Goal: Navigation & Orientation: Find specific page/section

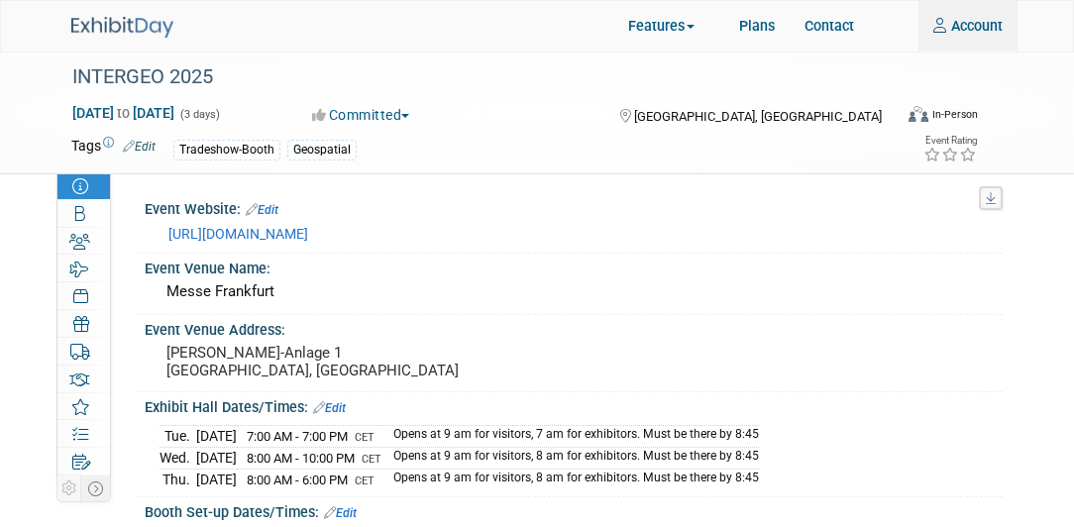
type input "kim.hansen@woolpert.com"
click at [114, 28] on img at bounding box center [122, 27] width 102 height 21
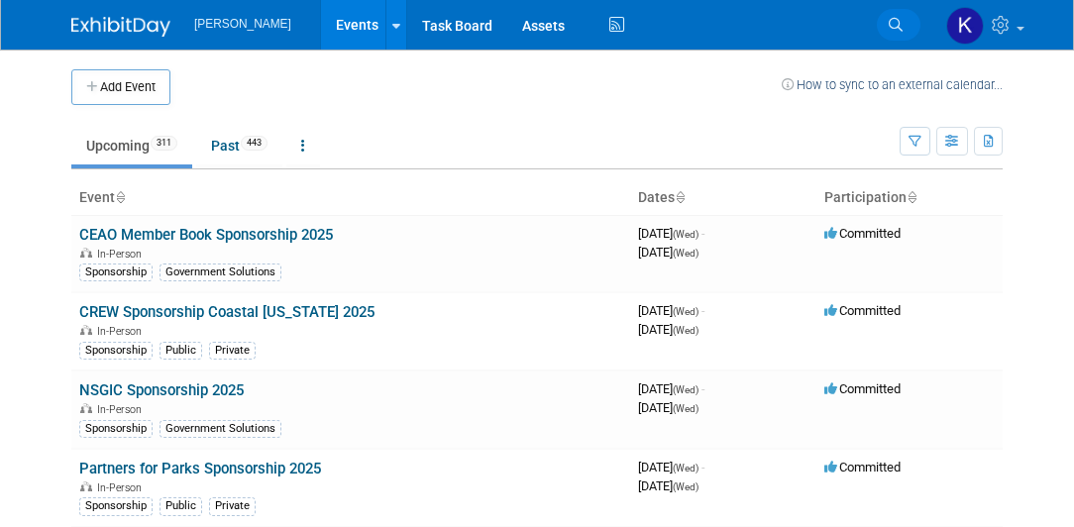
click at [894, 21] on icon at bounding box center [896, 25] width 14 height 14
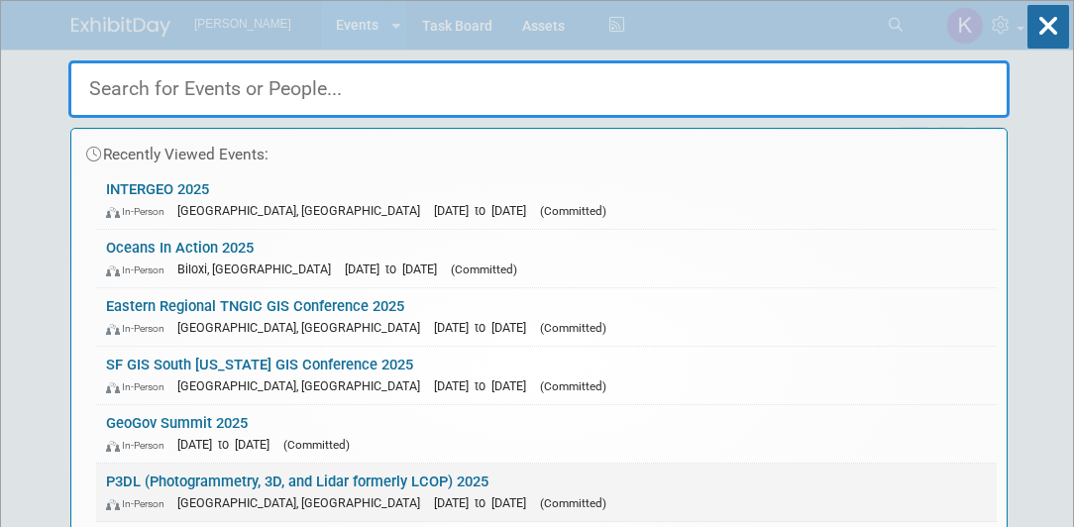
click at [148, 476] on link "P3DL (Photogrammetry, 3D, and Lidar formerly LCOP) 2025 In-Person [GEOGRAPHIC_D…" at bounding box center [546, 492] width 901 height 57
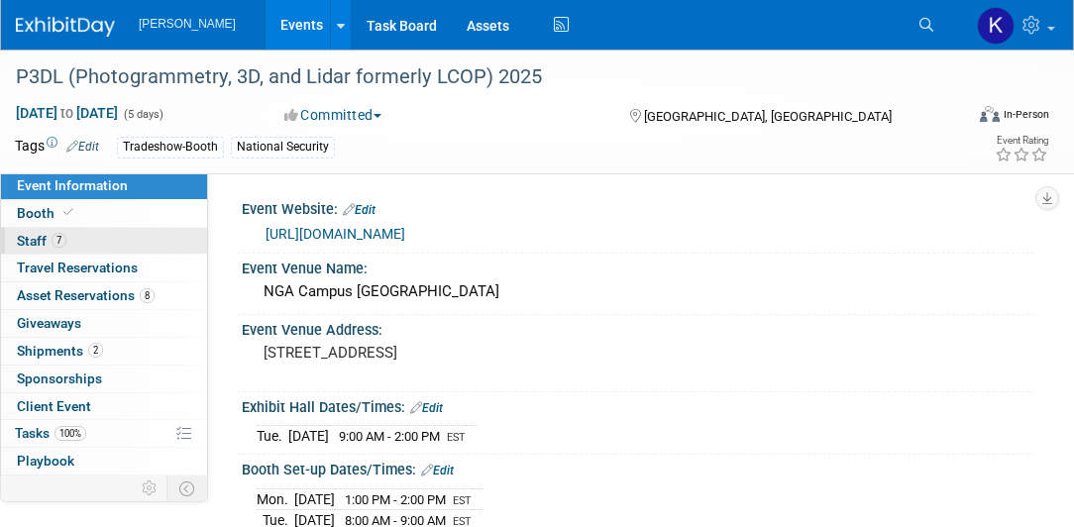
click at [30, 235] on span "Staff 7" at bounding box center [42, 241] width 50 height 16
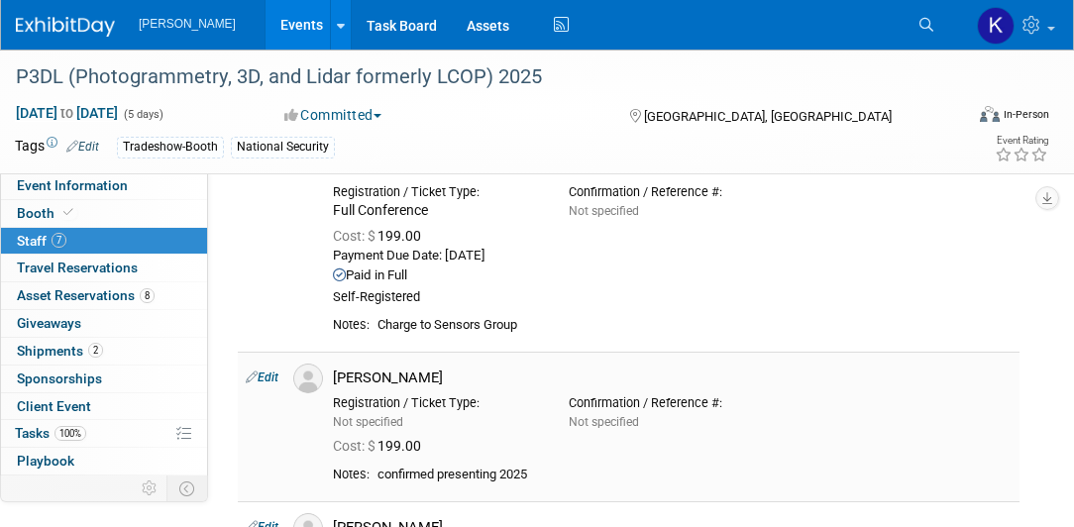
scroll to position [962, 0]
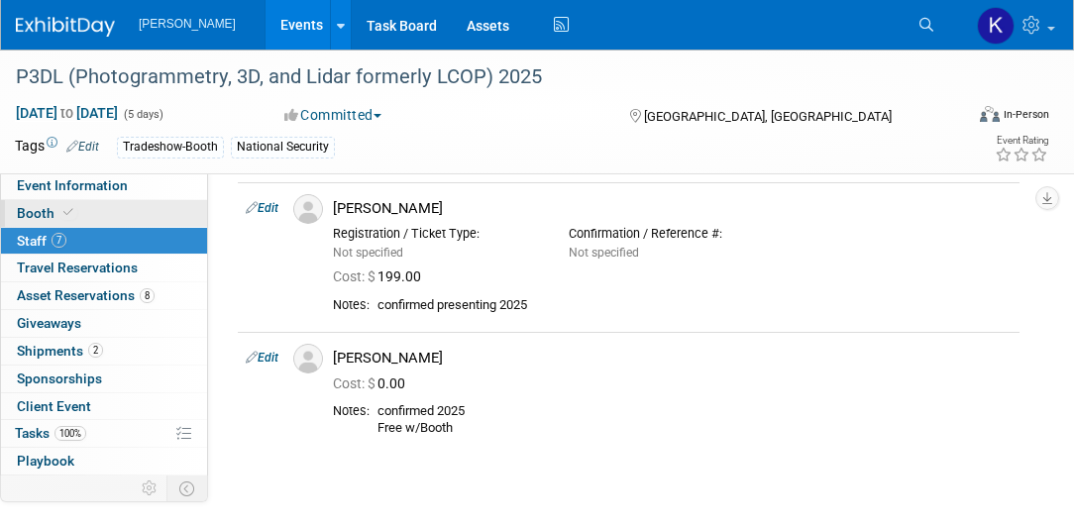
click at [34, 210] on span "Booth" at bounding box center [47, 213] width 60 height 16
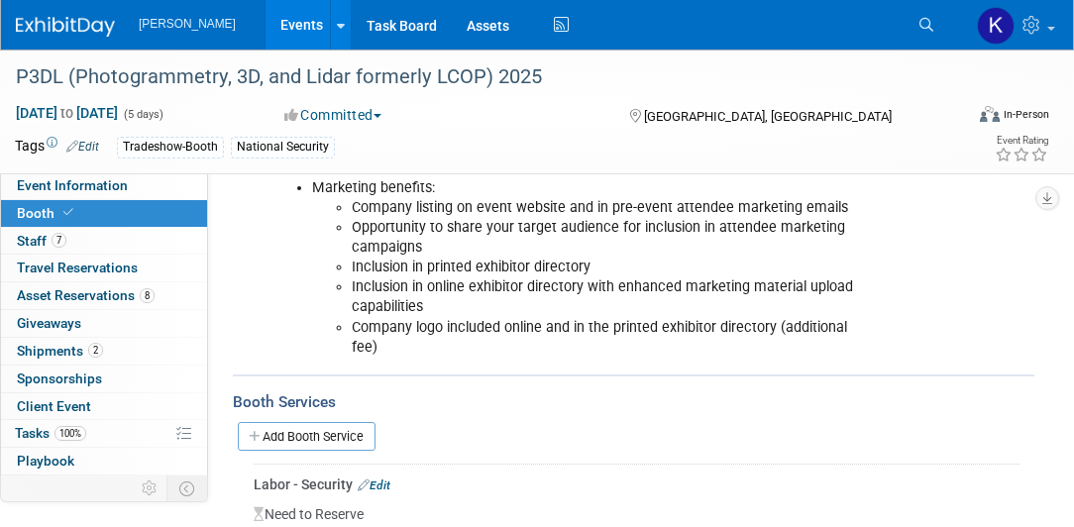
scroll to position [282, 0]
